Goal: Check status: Check status

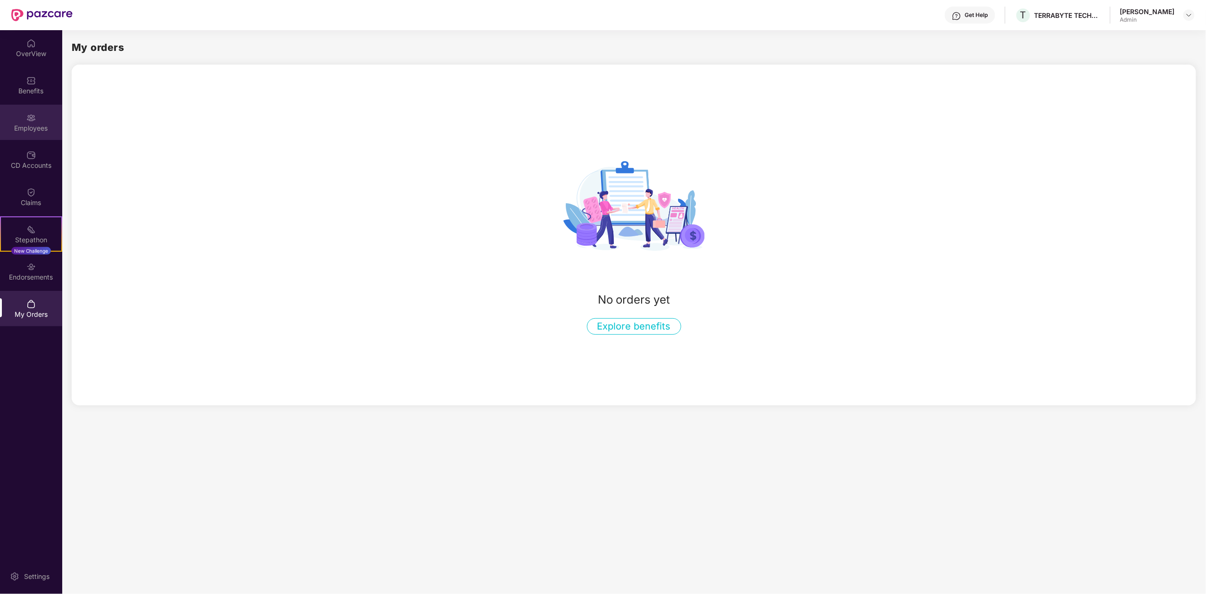
click at [41, 112] on div "Employees" at bounding box center [31, 122] width 62 height 35
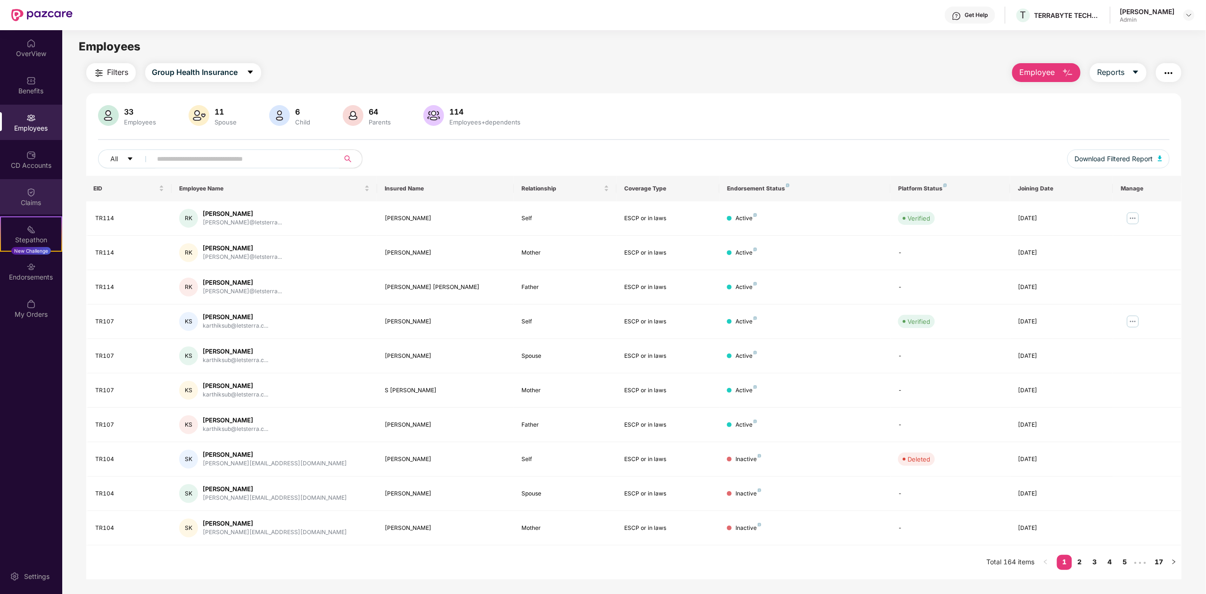
click at [41, 203] on div "Claims" at bounding box center [31, 202] width 62 height 9
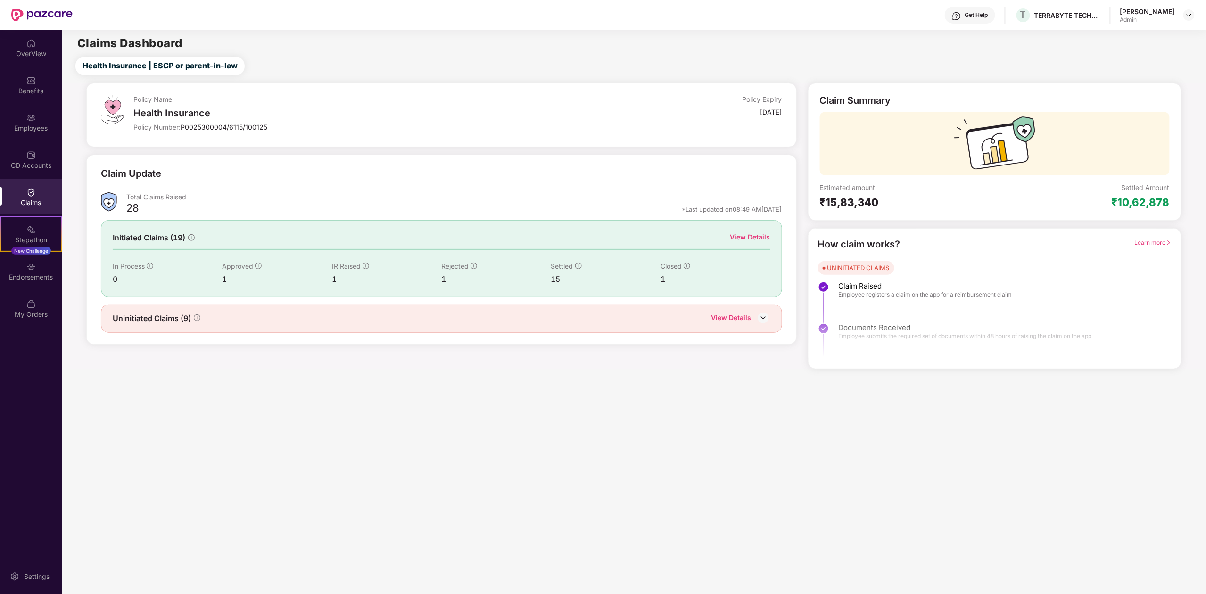
click at [749, 238] on div "View Details" at bounding box center [750, 237] width 40 height 10
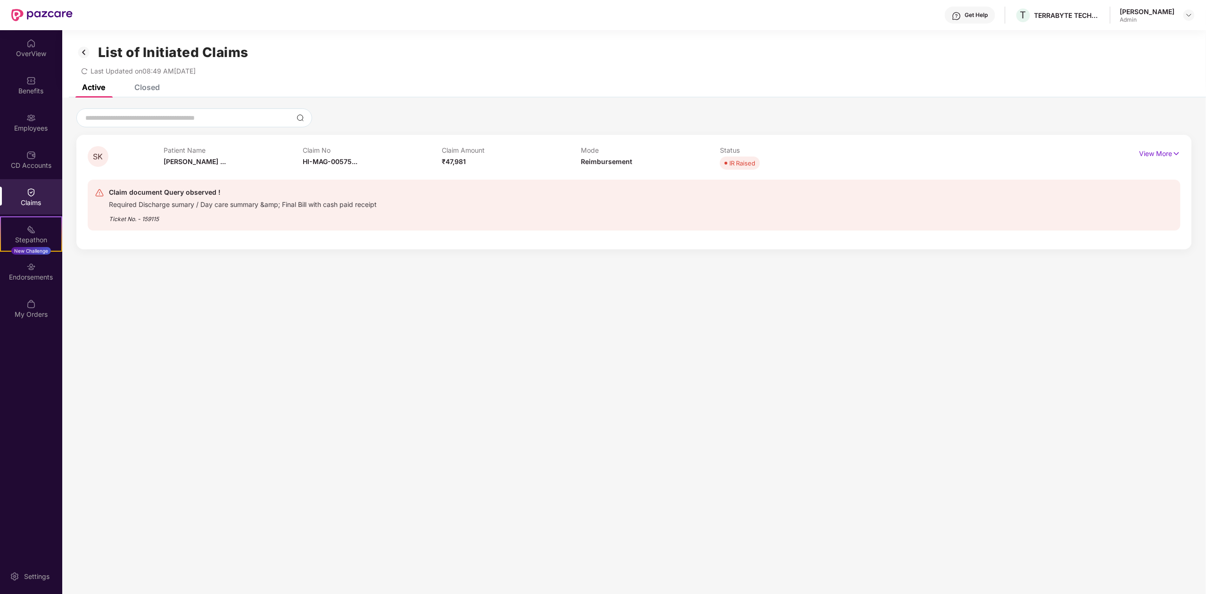
click at [157, 87] on div "Closed" at bounding box center [146, 86] width 25 height 9
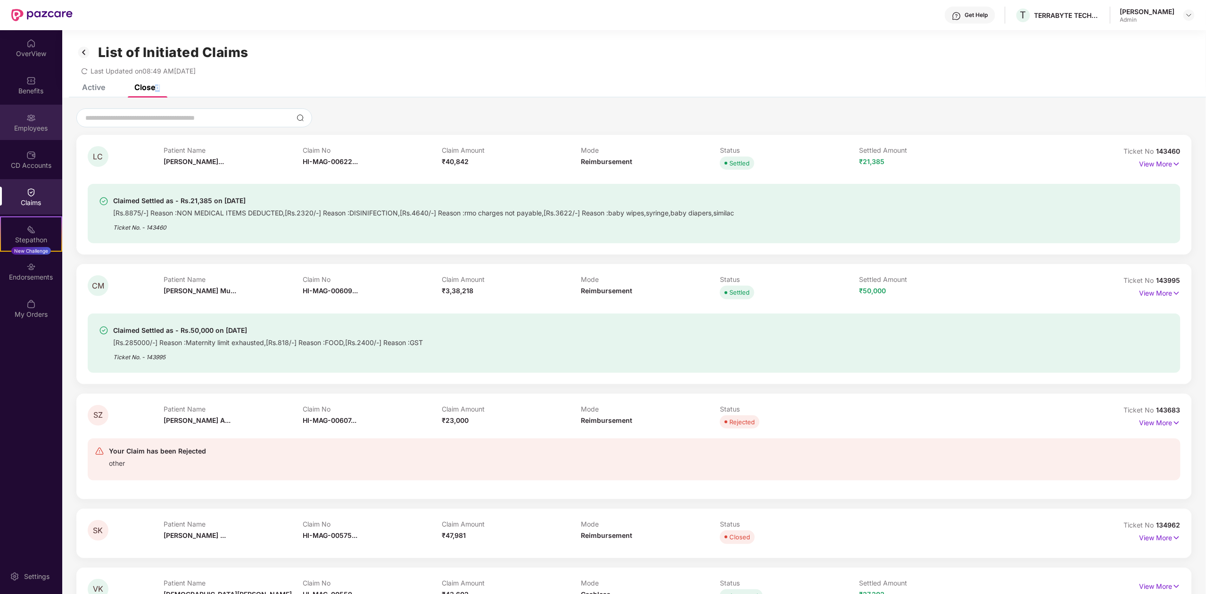
click at [34, 121] on img at bounding box center [30, 117] width 9 height 9
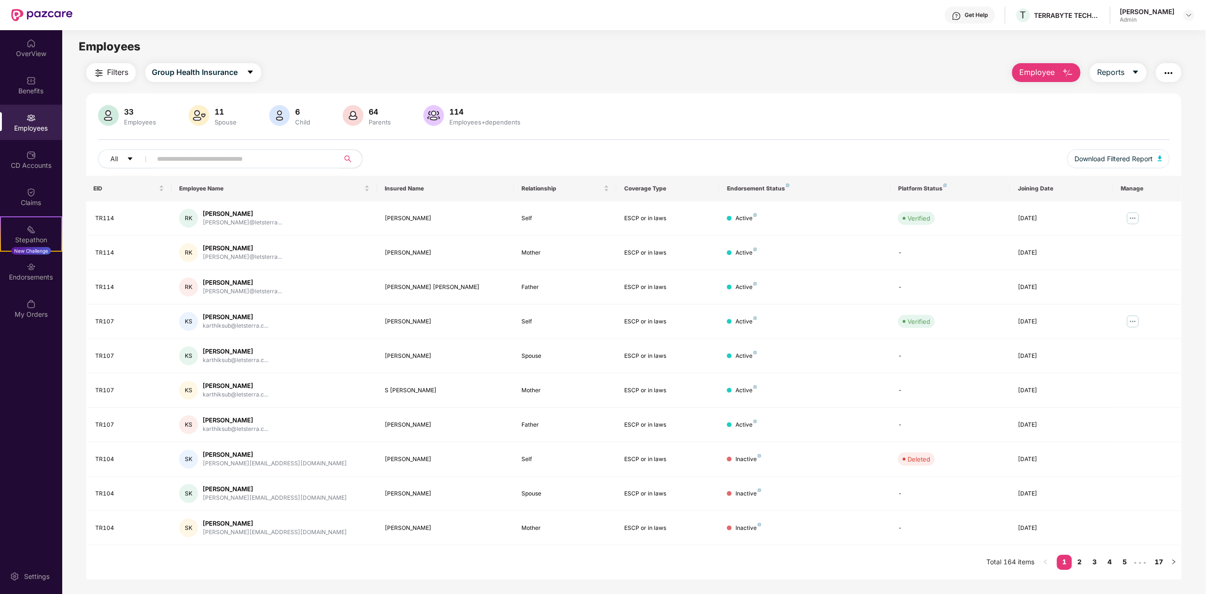
click at [203, 159] on input "text" at bounding box center [241, 159] width 169 height 14
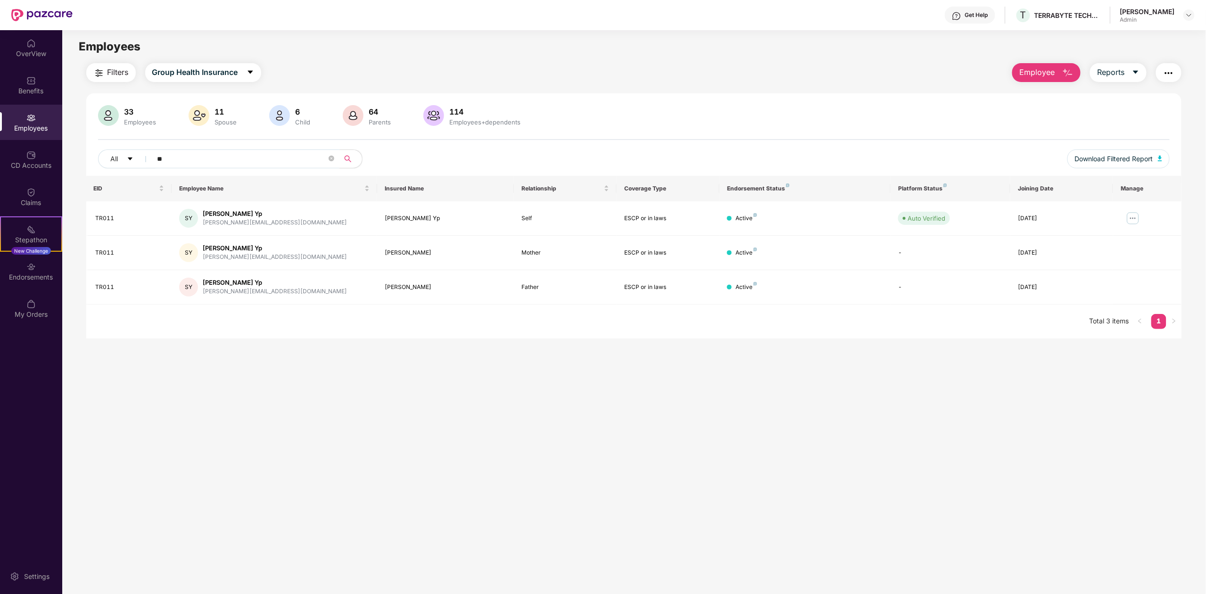
type input "**"
click at [1121, 75] on span "Reports" at bounding box center [1110, 72] width 27 height 12
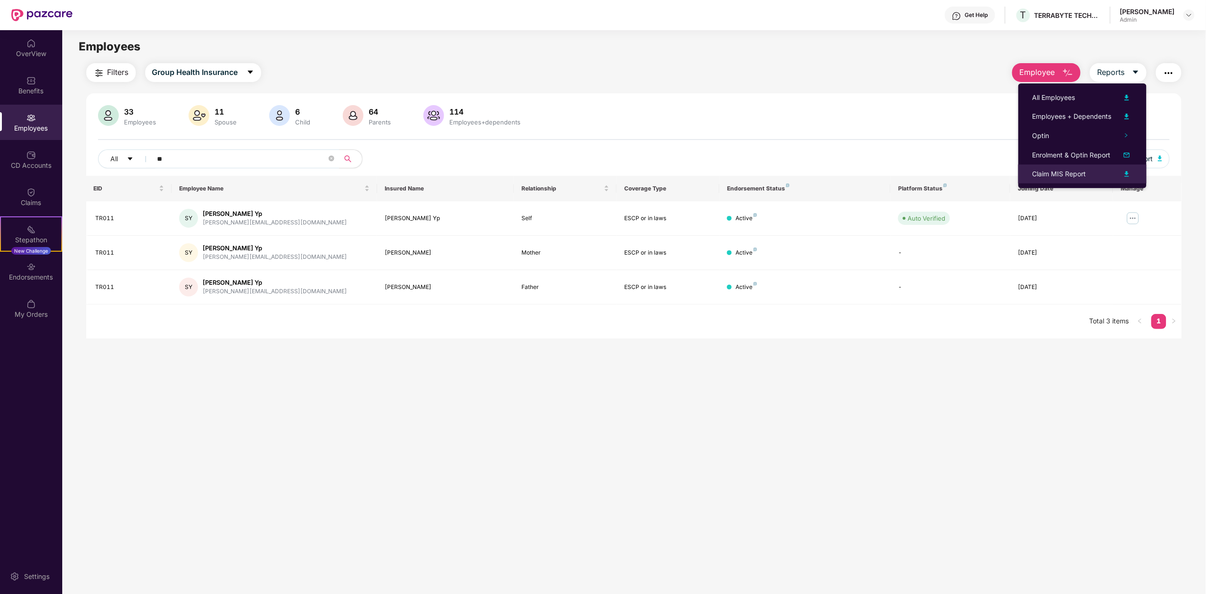
click at [1127, 173] on img at bounding box center [1126, 173] width 11 height 11
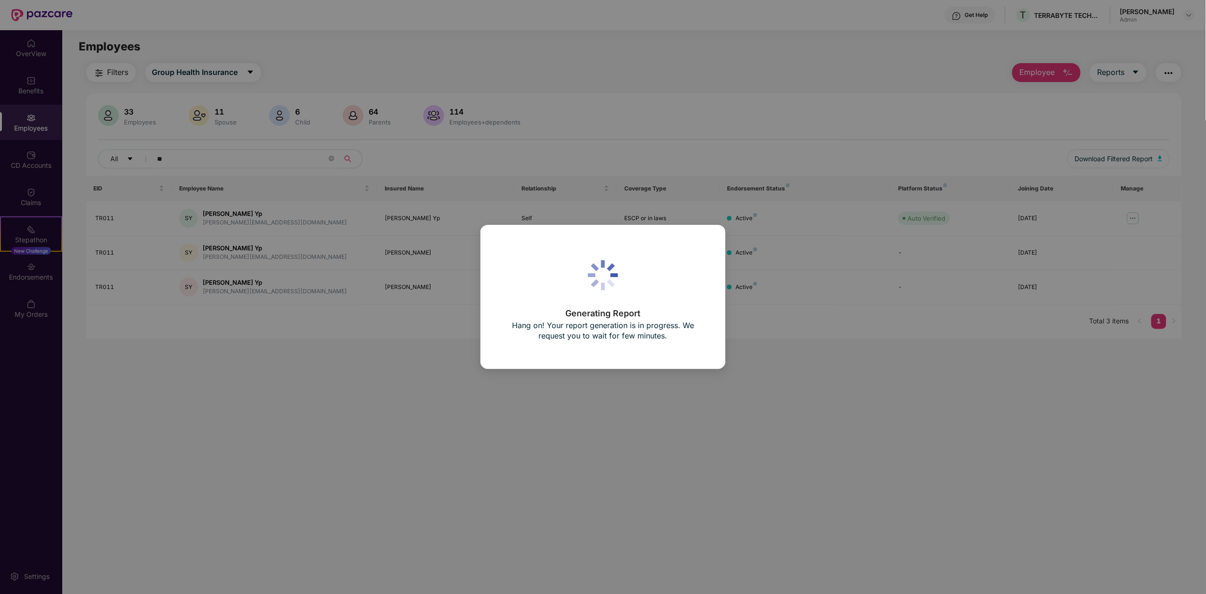
click at [434, 423] on div "Generating Report Hang on! Your report generation is in progress. We request yo…" at bounding box center [603, 297] width 1206 height 594
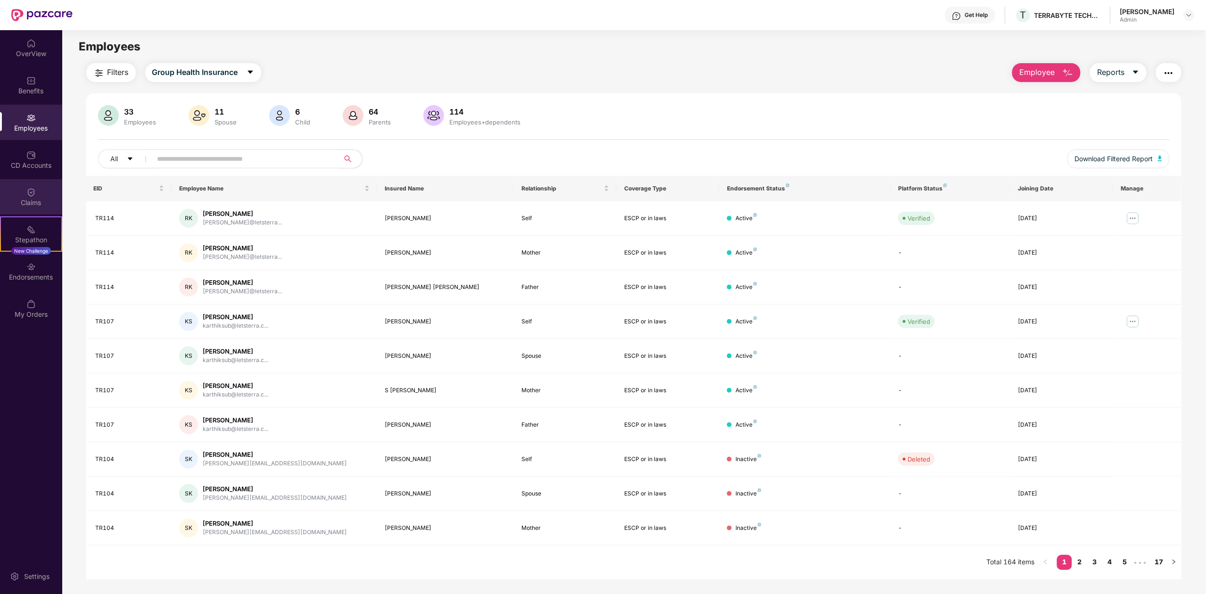
click at [34, 198] on div "Claims" at bounding box center [31, 202] width 62 height 9
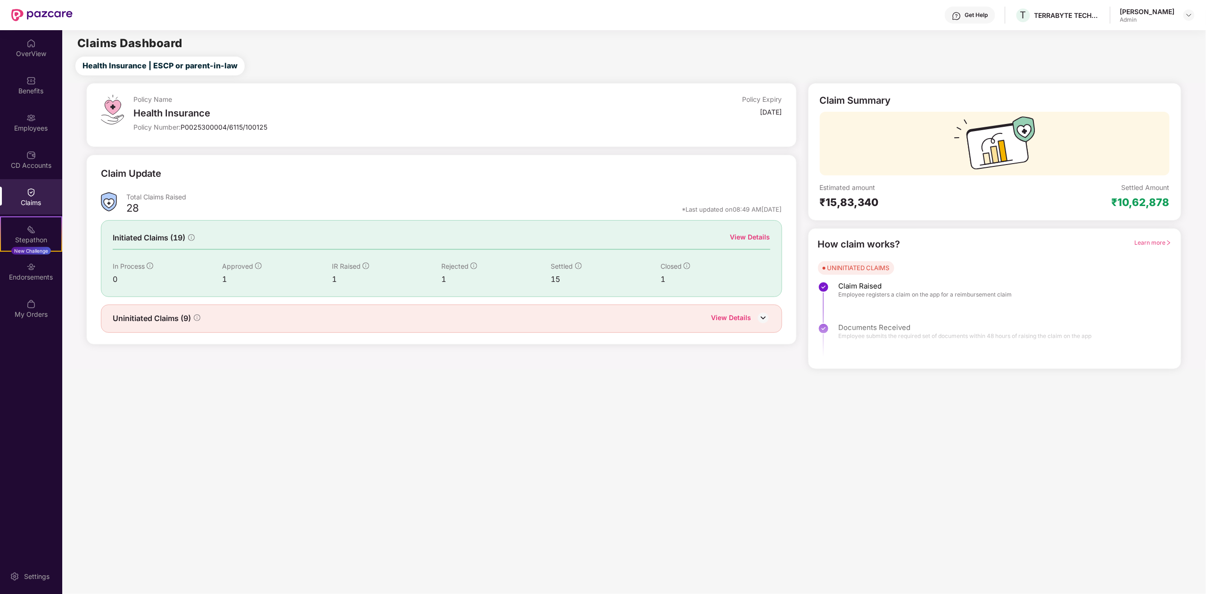
click at [762, 238] on div "View Details" at bounding box center [750, 237] width 40 height 10
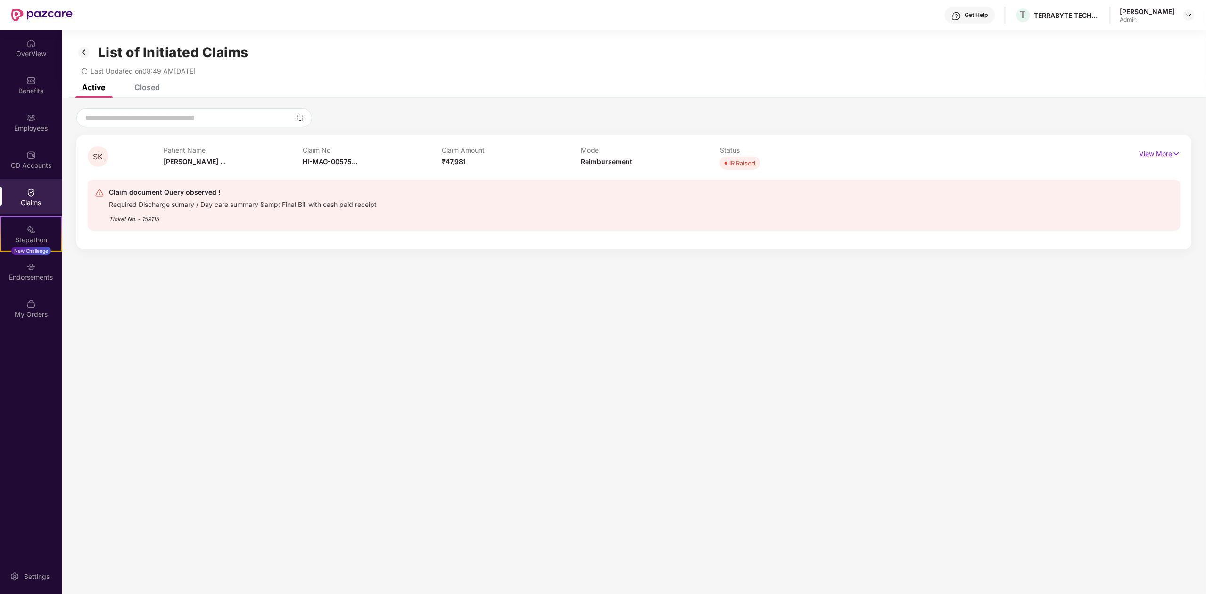
click at [1156, 151] on p "View More" at bounding box center [1159, 152] width 41 height 13
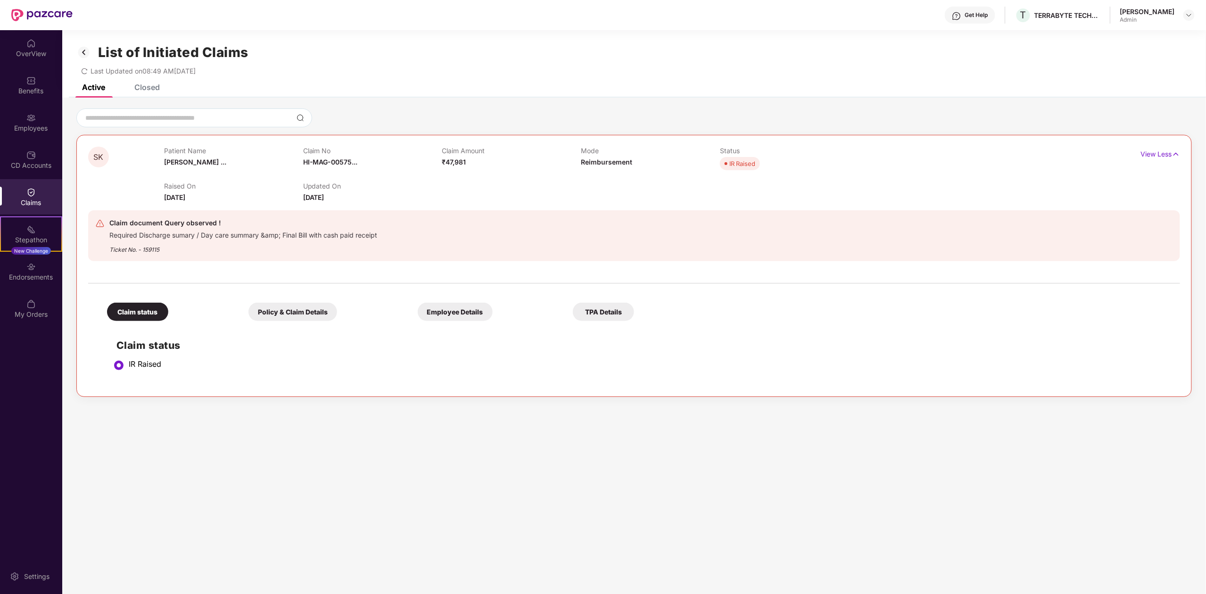
click at [141, 88] on div "Closed" at bounding box center [146, 86] width 25 height 9
